Goal: Information Seeking & Learning: Learn about a topic

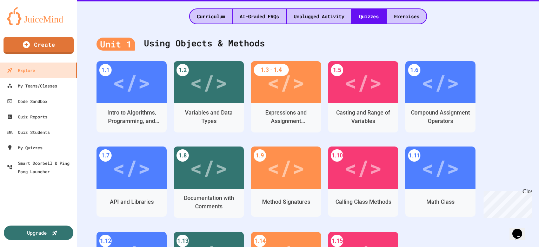
scroll to position [176, 0]
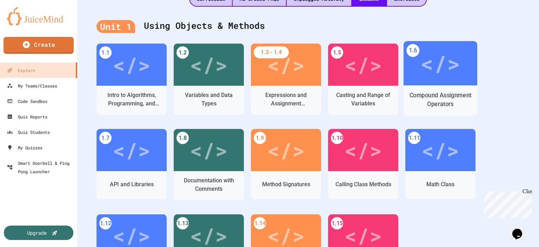
click at [453, 94] on div "Compound Assignment Operators" at bounding box center [440, 100] width 63 height 18
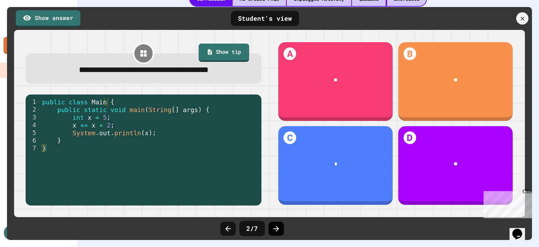
click at [277, 229] on icon at bounding box center [277, 229] width 6 height 6
click at [43, 15] on link "Show answer" at bounding box center [48, 18] width 63 height 18
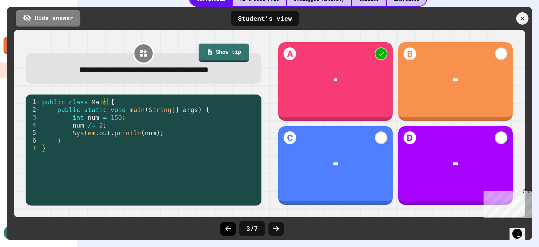
click at [228, 227] on icon at bounding box center [228, 228] width 8 height 8
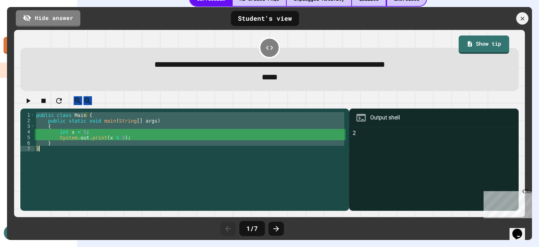
drag, startPoint x: 35, startPoint y: 120, endPoint x: 71, endPoint y: 166, distance: 58.0
click at [71, 166] on div "public class Main { public static void main ( String [ ] args ) { int x = 5 ; S…" at bounding box center [190, 157] width 311 height 90
type textarea "* *"
click at [80, 50] on div "**********" at bounding box center [269, 69] width 499 height 43
click at [277, 229] on icon at bounding box center [277, 229] width 6 height 6
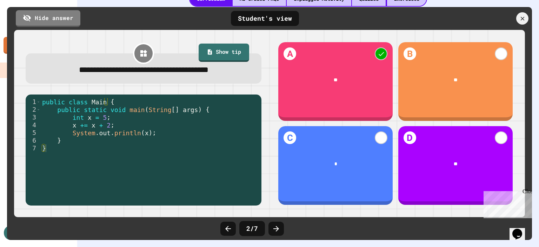
click at [277, 229] on icon at bounding box center [277, 229] width 6 height 6
click at [227, 230] on icon at bounding box center [228, 229] width 6 height 6
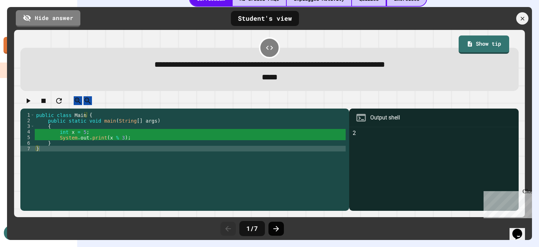
click at [278, 225] on icon at bounding box center [276, 228] width 8 height 8
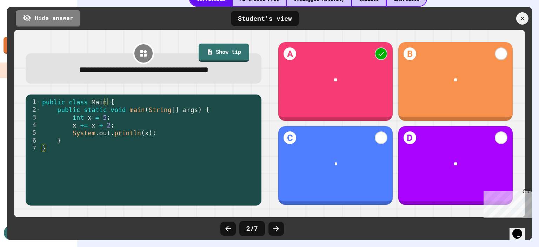
click at [278, 225] on icon at bounding box center [276, 228] width 8 height 8
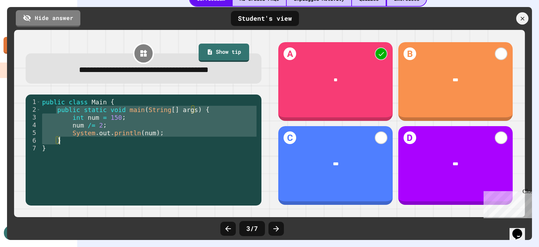
drag, startPoint x: 56, startPoint y: 111, endPoint x: 84, endPoint y: 143, distance: 42.1
click at [84, 143] on div "public class Main { public static void main ( String [ ] args ) { int num = 150…" at bounding box center [149, 152] width 217 height 108
type textarea "**********"
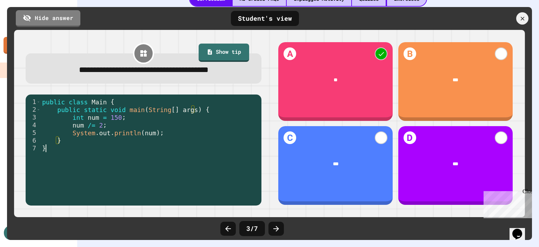
click at [85, 177] on div "public class Main { public static void main ( String [ ] args ) { int num = 150…" at bounding box center [149, 152] width 217 height 108
drag, startPoint x: 87, startPoint y: 126, endPoint x: 70, endPoint y: 128, distance: 16.9
click at [70, 128] on div "public class Main { public static void main ( String [ ] args ) { int num = 150…" at bounding box center [149, 152] width 217 height 108
click at [277, 229] on icon at bounding box center [277, 229] width 6 height 6
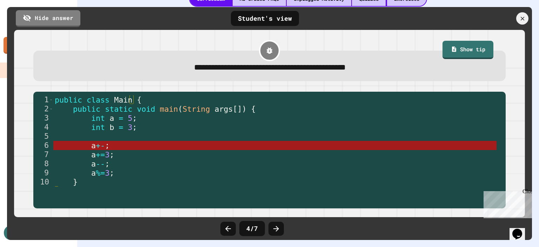
click at [277, 229] on icon at bounding box center [277, 229] width 6 height 6
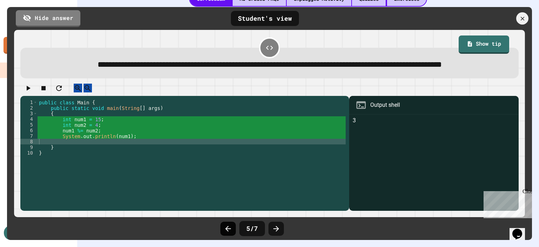
click at [231, 231] on icon at bounding box center [228, 228] width 8 height 8
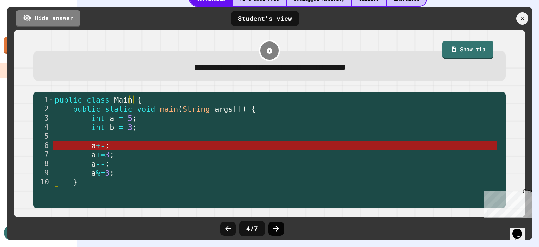
click at [276, 228] on icon at bounding box center [277, 229] width 6 height 6
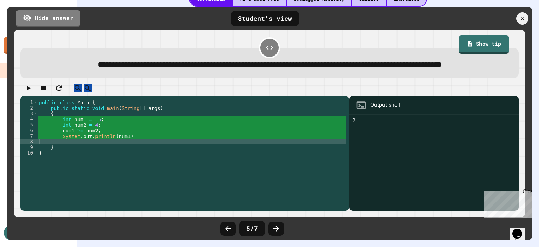
click at [276, 228] on icon at bounding box center [277, 229] width 6 height 6
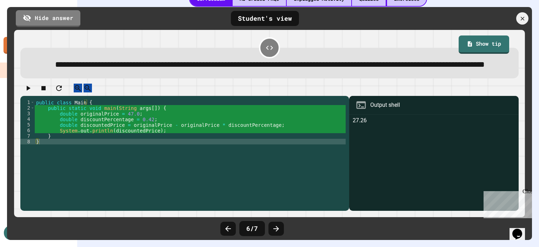
click at [276, 228] on icon at bounding box center [277, 229] width 6 height 6
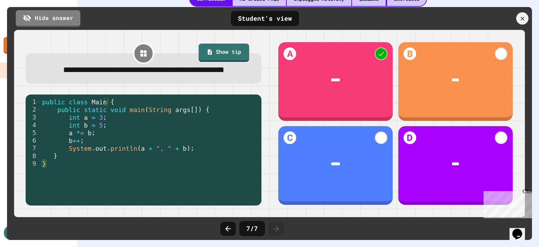
click at [157, 161] on div "public class Main { public static void main ( String args [ ]) { int a = 3 ; in…" at bounding box center [149, 144] width 217 height 93
click at [155, 161] on div "public class Main { public static void main ( String args [ ]) { int a = 3 ; in…" at bounding box center [149, 144] width 217 height 93
click at [155, 161] on div "public class Main { public static void main ( String args [ ]) { int a = 3 ; in…" at bounding box center [149, 136] width 217 height 77
type textarea "**********"
click at [228, 227] on icon at bounding box center [228, 228] width 8 height 8
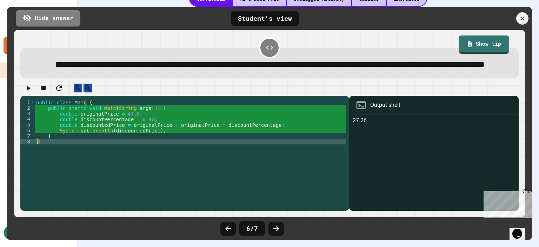
click at [228, 227] on icon at bounding box center [228, 228] width 8 height 8
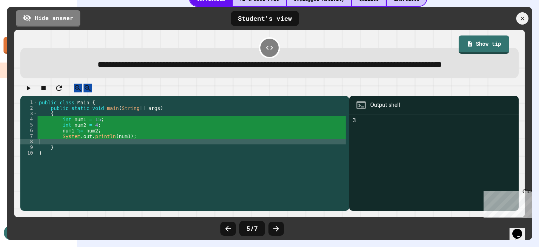
click at [228, 227] on icon at bounding box center [228, 228] width 8 height 8
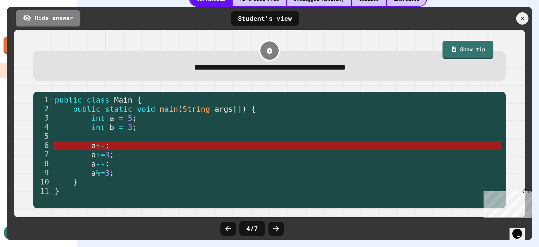
click at [228, 227] on icon at bounding box center [228, 228] width 8 height 8
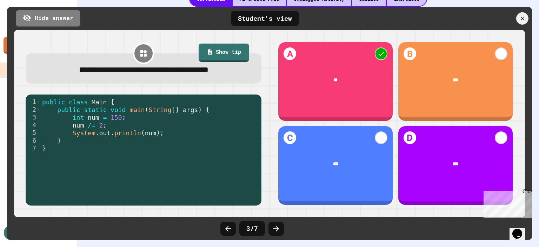
click at [228, 227] on icon at bounding box center [228, 228] width 8 height 8
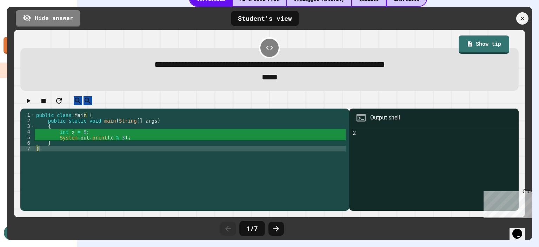
click at [228, 227] on icon at bounding box center [228, 228] width 8 height 8
click at [276, 228] on icon at bounding box center [276, 228] width 8 height 8
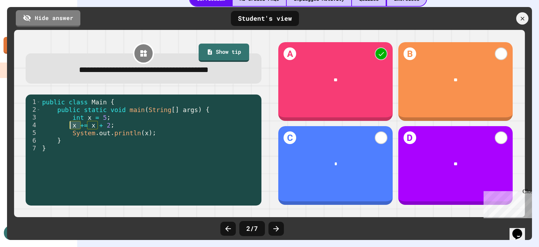
drag, startPoint x: 79, startPoint y: 126, endPoint x: 70, endPoint y: 125, distance: 9.9
click at [70, 125] on div "public class Main { public static void main ( String [ ] args ) { int x = 5 ; x…" at bounding box center [149, 152] width 217 height 108
click at [228, 227] on icon at bounding box center [228, 228] width 8 height 8
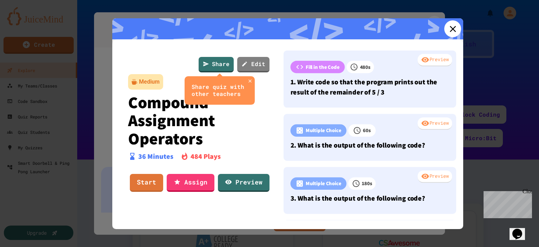
click at [450, 29] on icon at bounding box center [453, 29] width 6 height 6
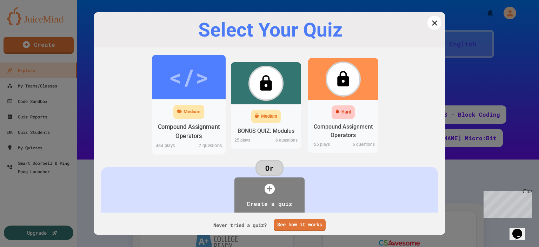
click at [184, 123] on div "Compound Assignment Operators" at bounding box center [189, 132] width 63 height 18
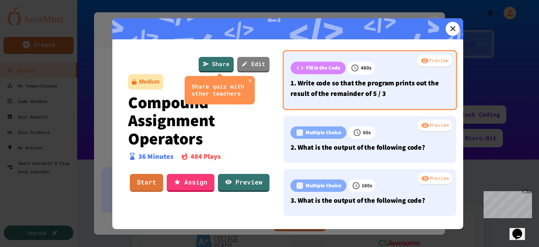
click at [330, 68] on p "Fill in the Code" at bounding box center [323, 68] width 34 height 8
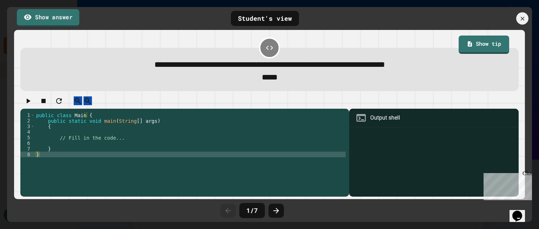
click at [63, 18] on link "Show answer" at bounding box center [48, 18] width 63 height 18
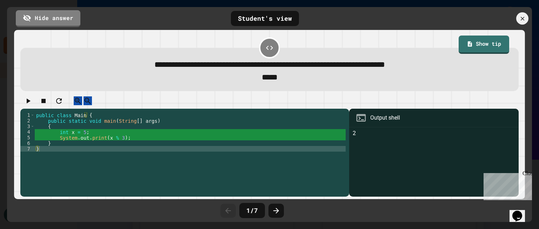
drag, startPoint x: 506, startPoint y: 1, endPoint x: 387, endPoint y: 80, distance: 142.5
click at [387, 80] on div "*****" at bounding box center [269, 77] width 477 height 13
click at [278, 93] on div "**********" at bounding box center [270, 63] width 504 height 60
drag, startPoint x: 508, startPoint y: 0, endPoint x: 386, endPoint y: 42, distance: 129.9
click at [386, 42] on div "**********" at bounding box center [270, 63] width 504 height 60
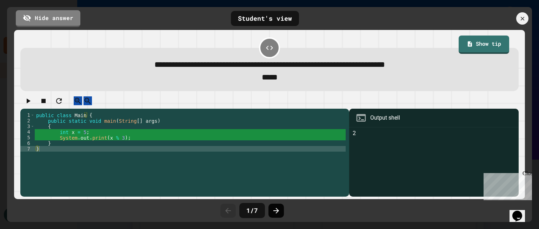
click at [276, 210] on icon at bounding box center [277, 211] width 6 height 6
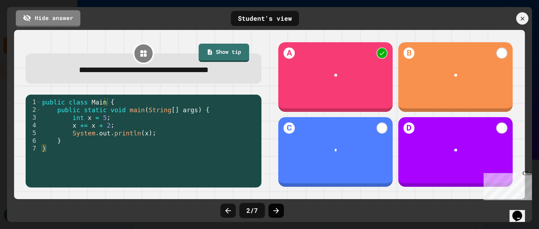
click at [275, 209] on icon at bounding box center [276, 210] width 8 height 8
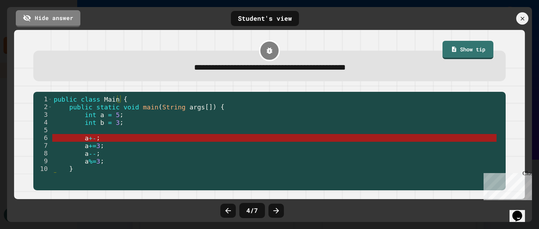
click at [275, 209] on icon at bounding box center [276, 210] width 8 height 8
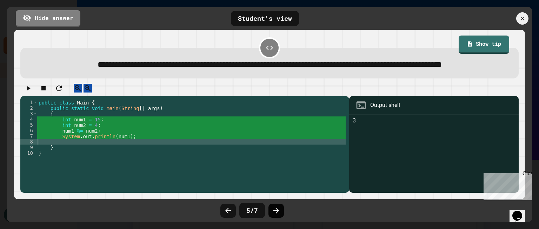
click at [279, 211] on icon at bounding box center [276, 210] width 8 height 8
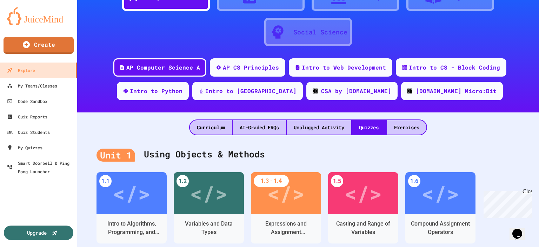
scroll to position [105, 0]
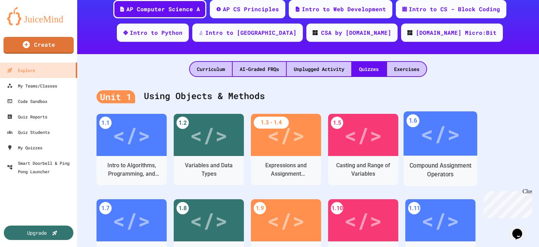
click at [441, 138] on div "</>" at bounding box center [441, 133] width 40 height 33
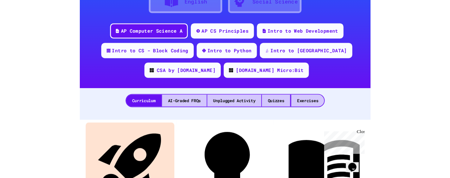
scroll to position [70, 0]
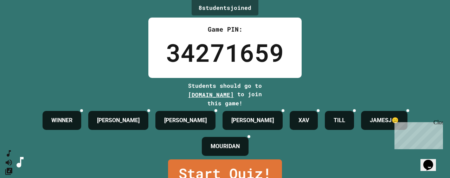
scroll to position [29, 0]
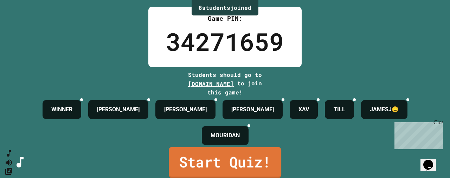
click at [206, 158] on link "Start Quiz!" at bounding box center [225, 162] width 112 height 31
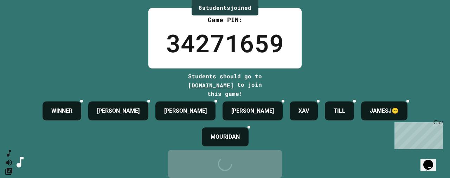
scroll to position [0, 0]
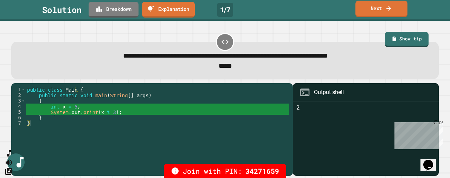
click at [380, 8] on link "Next" at bounding box center [381, 9] width 52 height 17
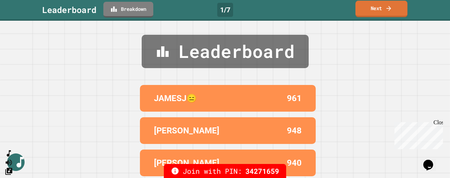
click at [375, 11] on link "Next" at bounding box center [381, 9] width 52 height 17
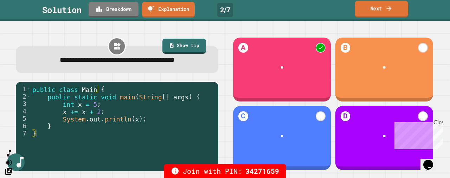
click at [388, 14] on link "Next" at bounding box center [380, 9] width 53 height 17
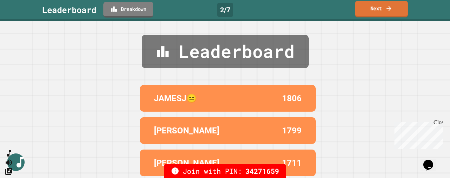
click at [369, 9] on link "Next" at bounding box center [380, 9] width 53 height 17
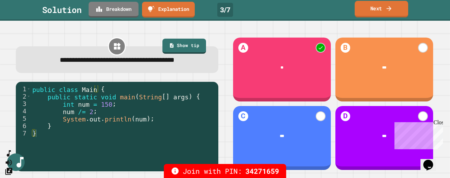
click at [383, 8] on link "Next" at bounding box center [380, 9] width 53 height 17
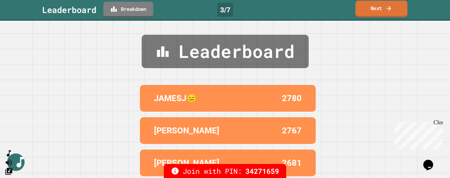
click at [383, 8] on link "Next" at bounding box center [381, 9] width 52 height 17
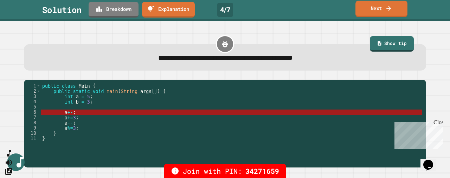
click at [388, 9] on icon at bounding box center [388, 8] width 7 height 7
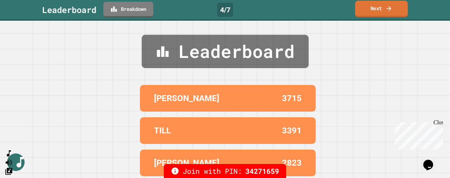
click at [372, 7] on link "Next" at bounding box center [381, 9] width 53 height 17
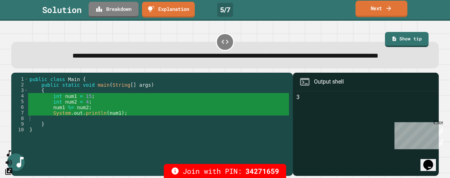
click at [389, 7] on icon at bounding box center [388, 8] width 7 height 7
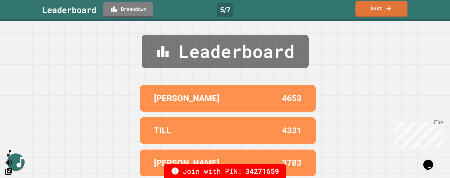
click at [389, 8] on icon at bounding box center [388, 8] width 7 height 7
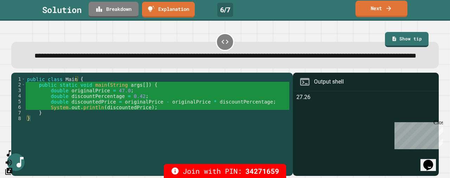
click at [395, 7] on link "Next" at bounding box center [381, 9] width 52 height 17
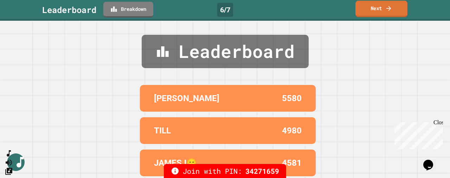
click at [395, 7] on link "Next" at bounding box center [381, 9] width 52 height 17
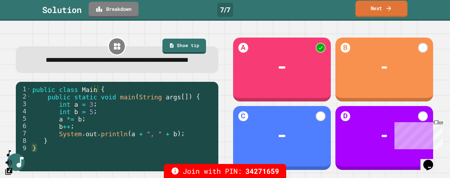
click at [378, 6] on link "Next" at bounding box center [381, 9] width 52 height 17
